Goal: Task Accomplishment & Management: Complete application form

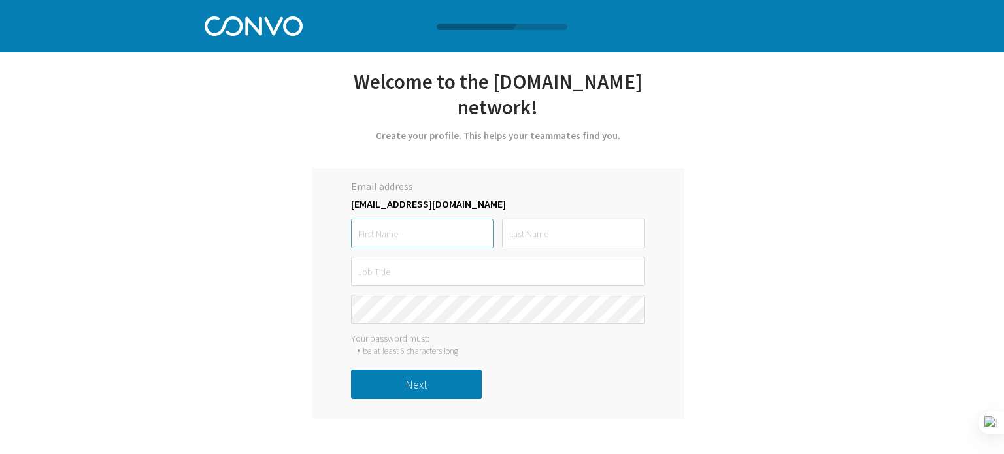
click at [387, 219] on input "text" at bounding box center [422, 233] width 143 height 29
type input "[PERSON_NAME]"
click at [372, 257] on input "text" at bounding box center [498, 271] width 294 height 29
type input "AI intern"
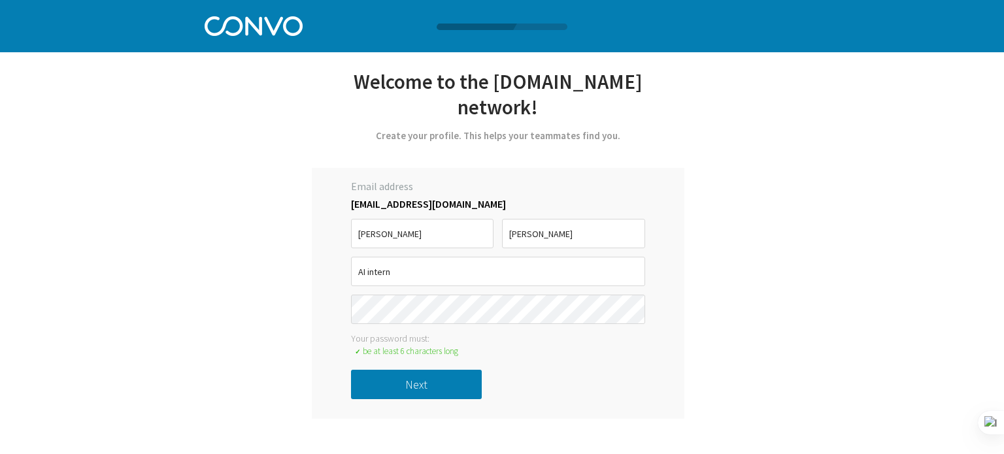
click at [433, 370] on button "Next" at bounding box center [416, 384] width 131 height 29
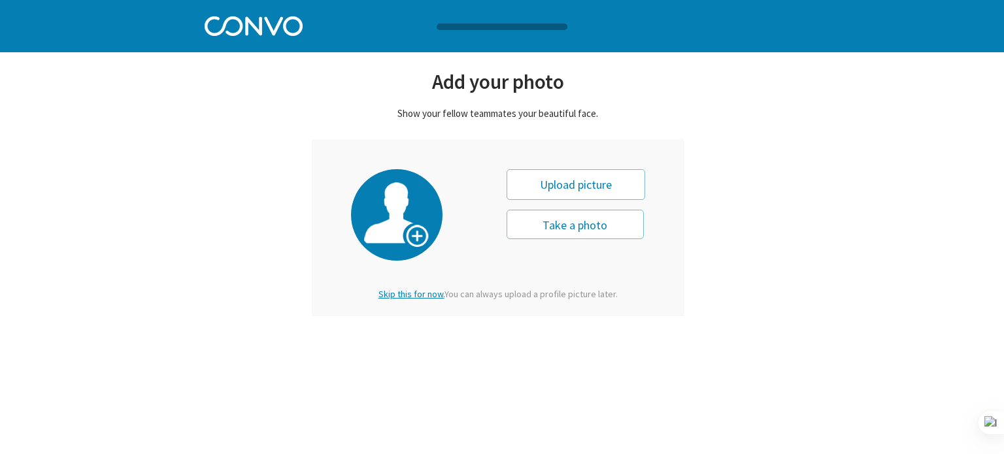
click at [437, 292] on span "Skip this for now." at bounding box center [412, 294] width 66 height 12
